Goal: Book appointment/travel/reservation

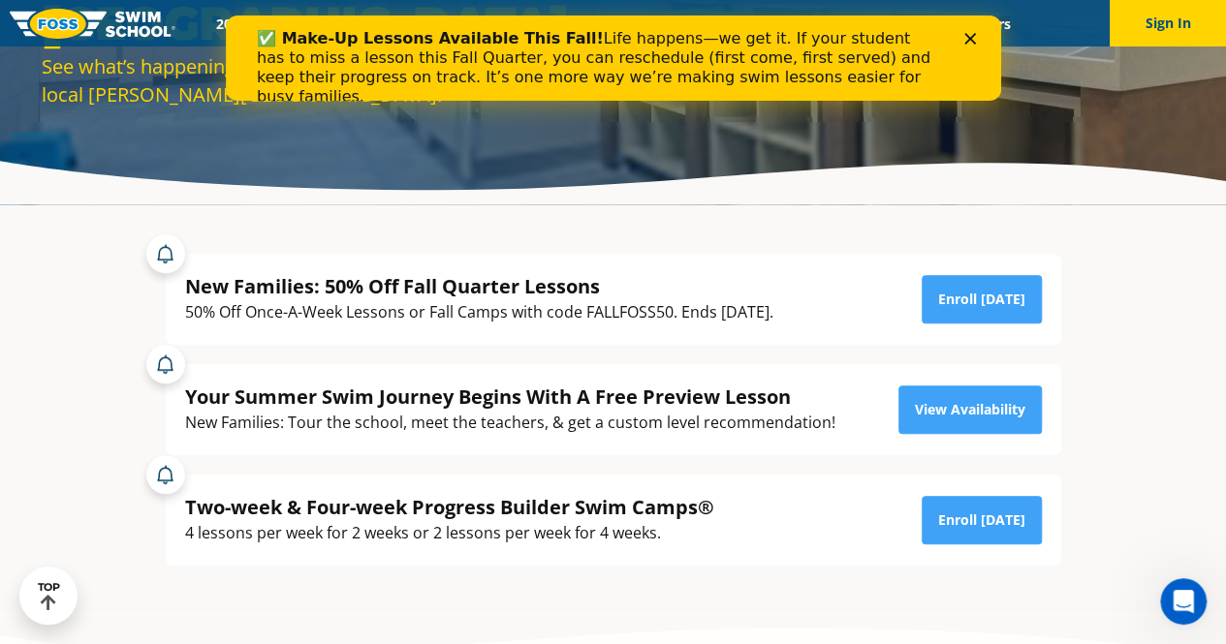
scroll to position [253, 0]
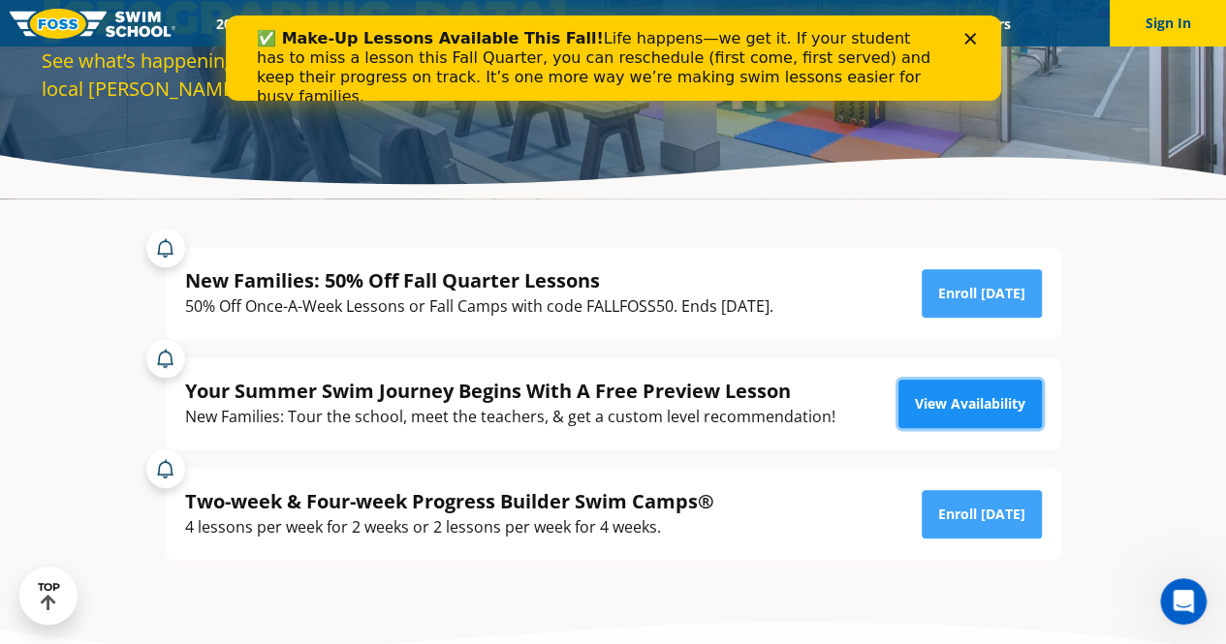
click at [951, 400] on link "View Availability" at bounding box center [969, 404] width 143 height 48
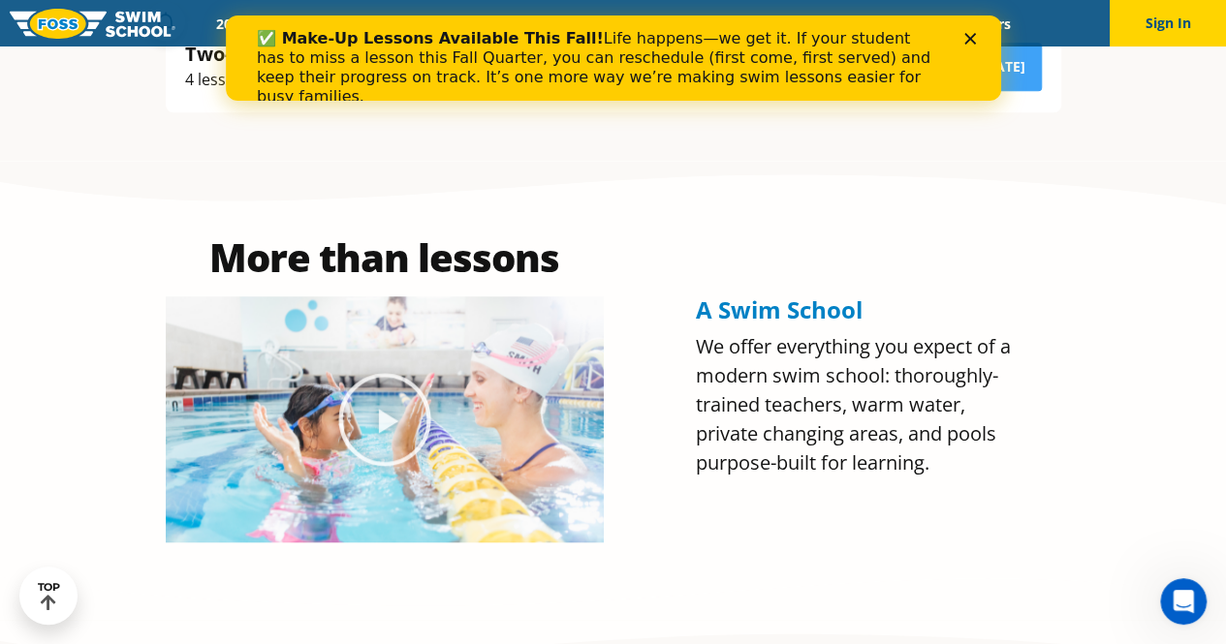
click html "✅ Make-Up Lessons Available This Fall! Life happens—we get it. If your student …"
click at [973, 34] on polygon "Close" at bounding box center [969, 39] width 12 height 12
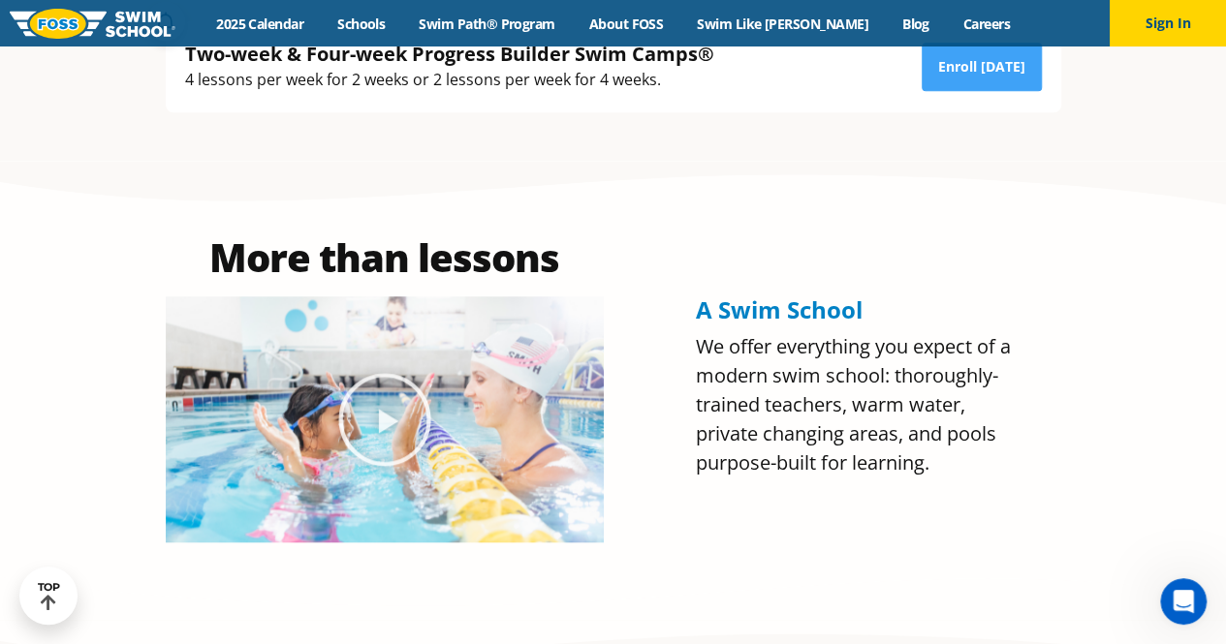
click at [310, 11] on div "Menu 2025 Calendar Schools Swim Path® Program About [PERSON_NAME] Swim Like [PE…" at bounding box center [613, 23] width 1226 height 47
click at [298, 27] on link "2025 Calendar" at bounding box center [260, 24] width 121 height 18
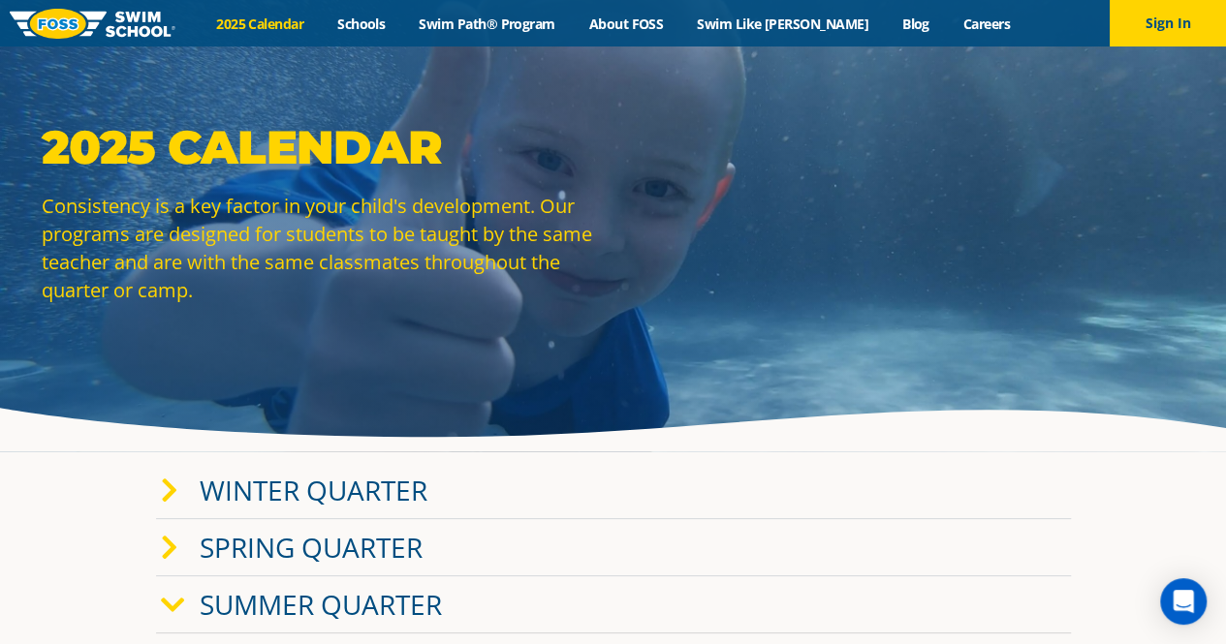
click at [533, 389] on div "2025 Calendar Consistency is a key factor in your child's development. Our prog…" at bounding box center [613, 226] width 1226 height 452
